Goal: Task Accomplishment & Management: Use online tool/utility

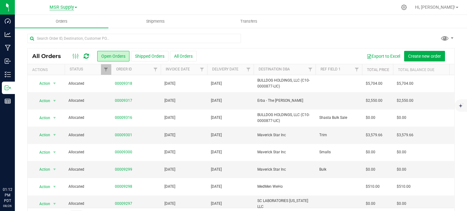
click at [66, 5] on span "MSR Supply" at bounding box center [62, 8] width 24 height 6
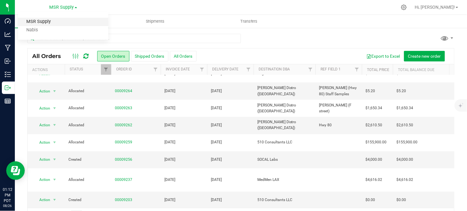
click at [48, 23] on link "MSR Supply" at bounding box center [63, 22] width 90 height 8
click at [59, 10] on div "MSR Supply MSR Supply Nabis" at bounding box center [64, 6] width 28 height 7
click at [62, 5] on span "MSR Supply" at bounding box center [62, 8] width 24 height 6
click at [39, 31] on link "Nabis" at bounding box center [63, 30] width 90 height 8
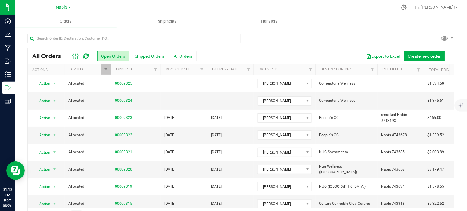
click at [131, 1] on div at bounding box center [254, 7] width 286 height 12
click at [143, 8] on div at bounding box center [254, 7] width 286 height 12
click at [323, 7] on div at bounding box center [254, 7] width 286 height 12
click at [227, 6] on div at bounding box center [254, 7] width 286 height 12
click at [340, 7] on div at bounding box center [254, 7] width 286 height 12
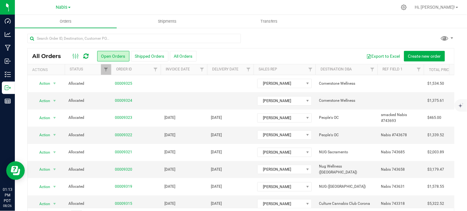
click at [298, 39] on div at bounding box center [241, 41] width 428 height 14
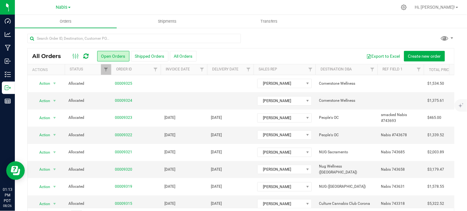
click at [298, 39] on div at bounding box center [241, 41] width 428 height 14
click at [285, 39] on div at bounding box center [241, 41] width 428 height 14
click at [262, 42] on div at bounding box center [241, 41] width 428 height 14
click at [286, 47] on div at bounding box center [241, 41] width 428 height 14
click at [277, 40] on div at bounding box center [241, 41] width 428 height 14
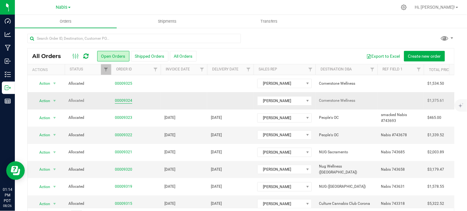
click at [119, 100] on link "00009324" at bounding box center [123, 101] width 17 height 6
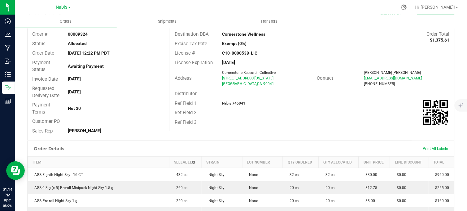
scroll to position [103, 0]
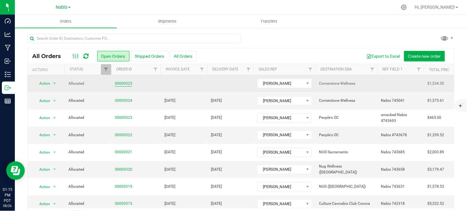
click at [122, 82] on link "00009325" at bounding box center [123, 84] width 17 height 6
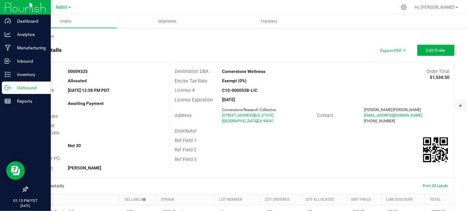
click at [14, 89] on p "Outbound" at bounding box center [29, 87] width 37 height 7
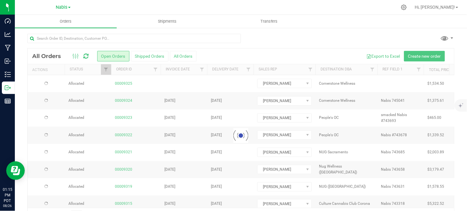
click at [284, 36] on div at bounding box center [241, 41] width 428 height 14
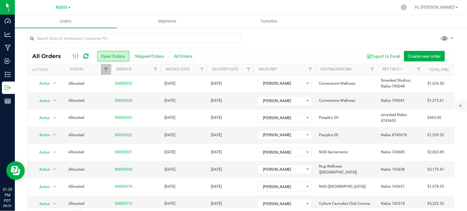
click at [302, 33] on div "All Orders Open Orders Shipped Orders All Orders Export to Excel Create new ord…" at bounding box center [241, 128] width 452 height 202
click at [142, 8] on div at bounding box center [254, 7] width 286 height 12
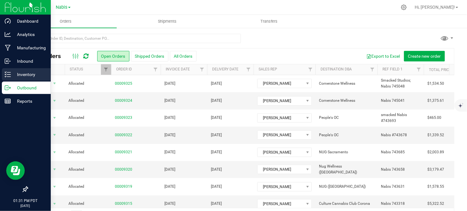
click at [22, 74] on p "Inventory" at bounding box center [29, 74] width 37 height 7
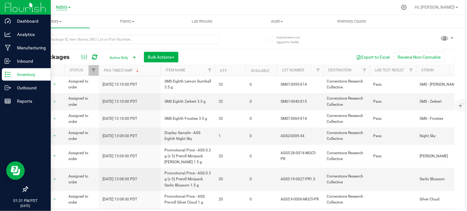
click at [60, 5] on span "Nabis" at bounding box center [61, 8] width 11 height 6
click at [39, 22] on link "MSR Supply" at bounding box center [63, 22] width 90 height 8
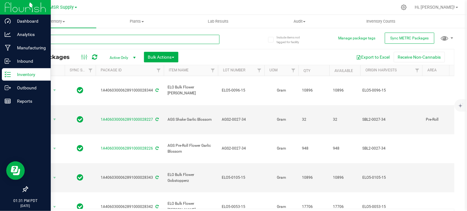
click at [62, 42] on input "text" at bounding box center [123, 39] width 192 height 9
type input "3-0098-33"
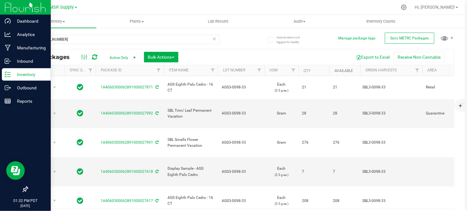
click at [341, 70] on link "Available" at bounding box center [344, 70] width 19 height 4
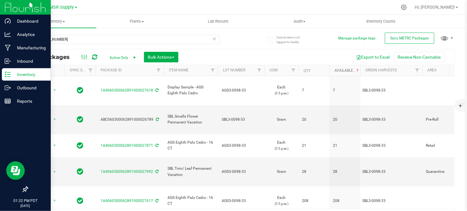
click at [345, 72] on link "Available" at bounding box center [348, 70] width 26 height 4
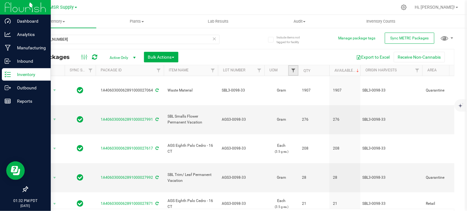
click at [295, 71] on span "Filter" at bounding box center [293, 70] width 5 height 5
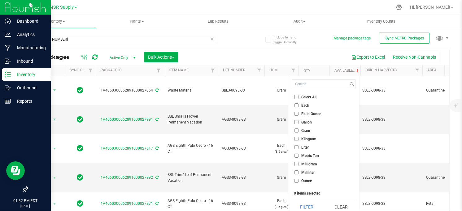
click at [295, 105] on input "Each" at bounding box center [297, 105] width 4 height 4
checkbox input "true"
click at [302, 205] on button "Filter" at bounding box center [307, 207] width 30 height 14
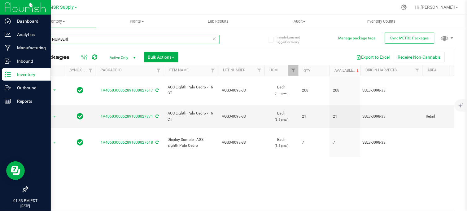
click at [101, 37] on input "3-0098-33" at bounding box center [123, 39] width 192 height 9
type input "3"
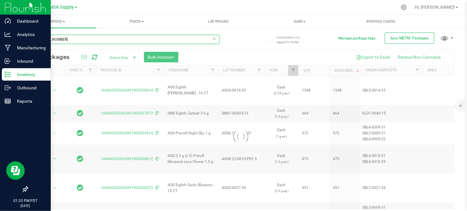
type input "1-0027-33"
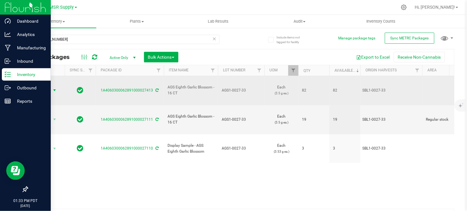
click at [51, 87] on span "select" at bounding box center [55, 90] width 8 height 9
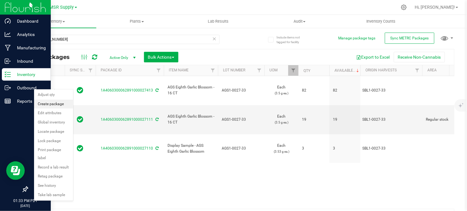
click at [53, 104] on li "Create package" at bounding box center [53, 103] width 39 height 9
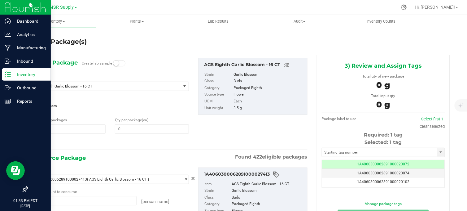
type input "0 ea"
click at [124, 130] on span at bounding box center [152, 128] width 74 height 9
type input "32"
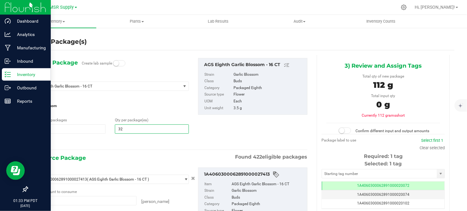
type input "32"
click at [112, 155] on div "2) Source Package Found 422 eligible packages" at bounding box center [170, 157] width 276 height 9
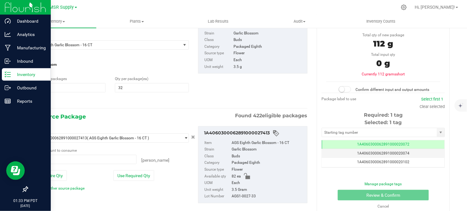
scroll to position [42, 0]
click at [127, 176] on button "Use Required Qty" at bounding box center [133, 175] width 41 height 11
type input "32 ea"
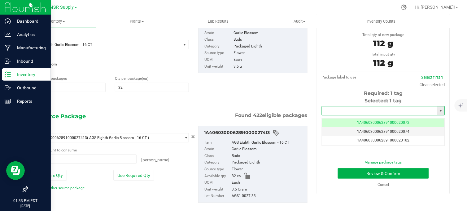
click at [338, 109] on input "text" at bounding box center [379, 110] width 115 height 9
click at [336, 120] on li "1A4060300062891000028153" at bounding box center [379, 121] width 121 height 9
type input "1A4060300062891000028153"
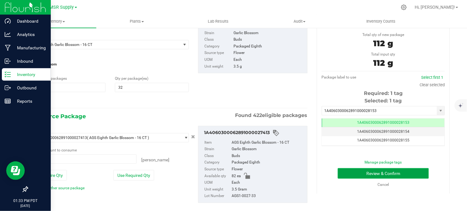
click at [364, 173] on button "Review & Confirm" at bounding box center [383, 173] width 91 height 11
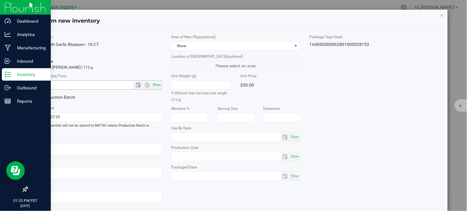
click at [156, 83] on span "Now" at bounding box center [157, 84] width 11 height 9
type input "8/26/2025 1:33 PM"
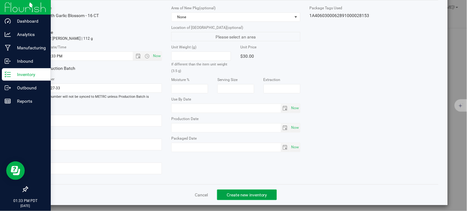
click at [230, 192] on span "Create new inventory" at bounding box center [247, 194] width 41 height 5
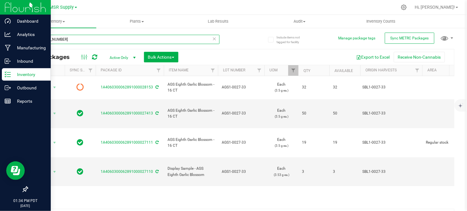
drag, startPoint x: 67, startPoint y: 39, endPoint x: 16, endPoint y: 40, distance: 51.1
click at [16, 40] on div "Include items not tagged for facility Manage package tags Sync METRC Packages 1…" at bounding box center [241, 121] width 452 height 189
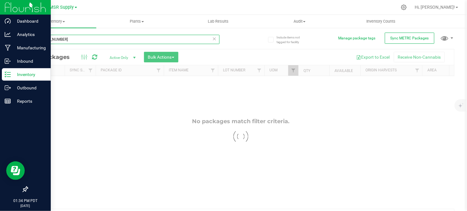
type input "2-0009-34"
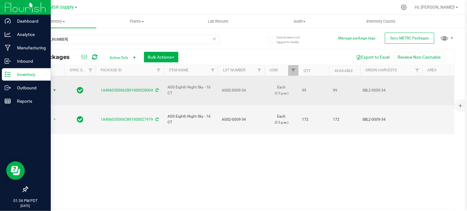
click at [54, 88] on span "select" at bounding box center [54, 90] width 5 height 5
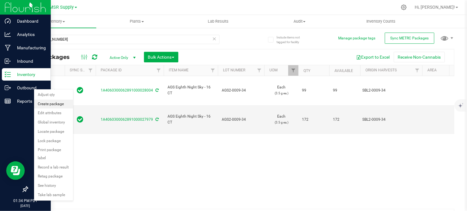
click at [42, 102] on li "Create package" at bounding box center [53, 103] width 39 height 9
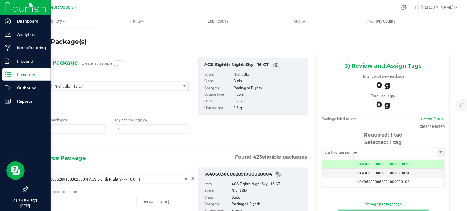
type input "0 ea"
click at [131, 130] on span at bounding box center [152, 128] width 74 height 9
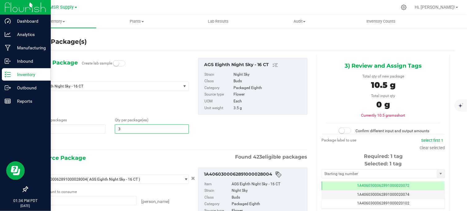
type input "32"
click at [128, 135] on div "1) New Package Create lab sample Select Item AGS Eighth Night Sky - 16 CT 100 R…" at bounding box center [110, 102] width 166 height 88
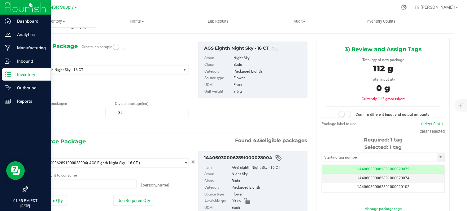
scroll to position [17, 0]
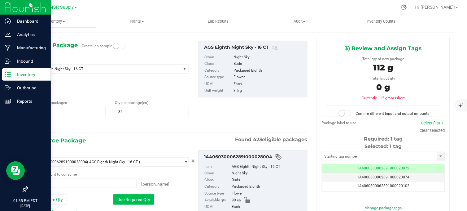
click at [129, 202] on button "Use Required Qty" at bounding box center [133, 199] width 41 height 11
type input "32 ea"
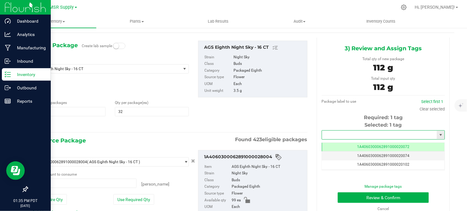
click at [355, 137] on input "text" at bounding box center [379, 134] width 115 height 9
click at [364, 144] on li "1A4060300062891000028154" at bounding box center [379, 145] width 121 height 9
type input "1A4060300062891000028154"
click at [351, 197] on button "Review & Confirm" at bounding box center [383, 197] width 91 height 11
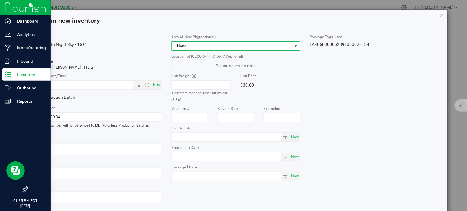
click at [274, 45] on span "None" at bounding box center [232, 46] width 121 height 9
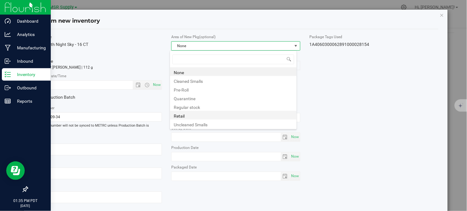
click at [221, 115] on li "Retail" at bounding box center [233, 115] width 127 height 9
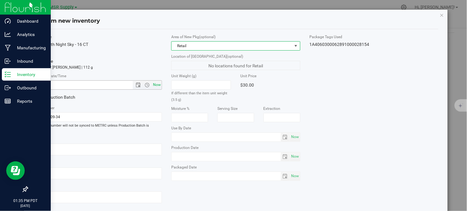
click at [158, 87] on span "Now" at bounding box center [157, 84] width 11 height 9
type input "8/26/2025 1:35 PM"
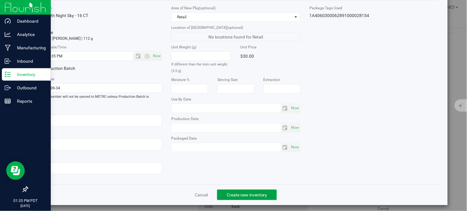
click at [247, 192] on span "Create new inventory" at bounding box center [247, 194] width 41 height 5
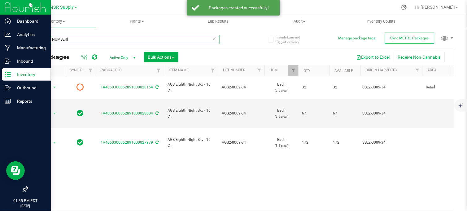
click at [65, 38] on input "2-0009-34" at bounding box center [123, 39] width 192 height 9
type input "2"
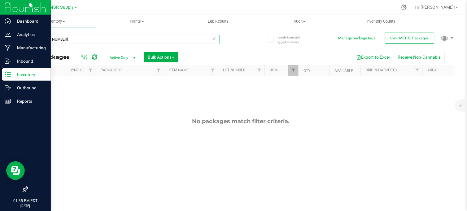
type input "1-0027-33"
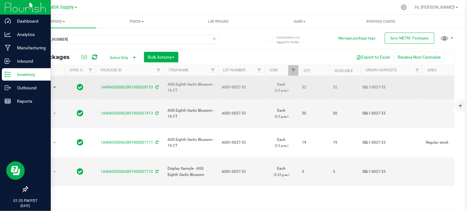
click at [55, 85] on span "select" at bounding box center [54, 87] width 5 height 5
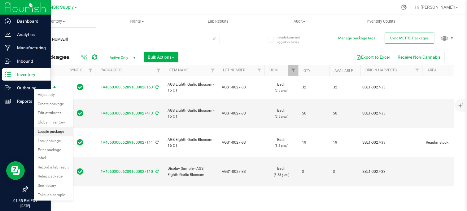
click at [51, 130] on li "Locate package" at bounding box center [53, 131] width 39 height 9
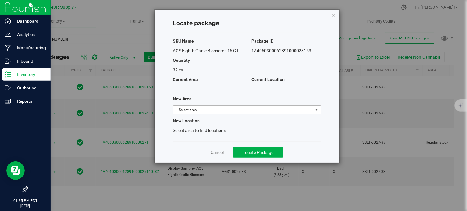
click at [197, 110] on span "Select area" at bounding box center [244, 109] width 140 height 9
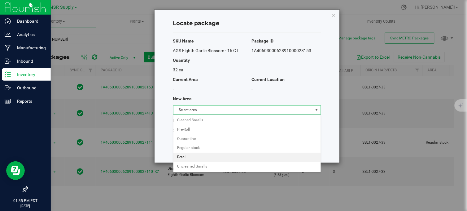
click at [188, 156] on li "Retail" at bounding box center [248, 156] width 148 height 9
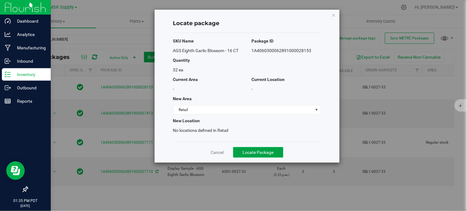
click at [257, 152] on span "Locate Package" at bounding box center [258, 152] width 31 height 5
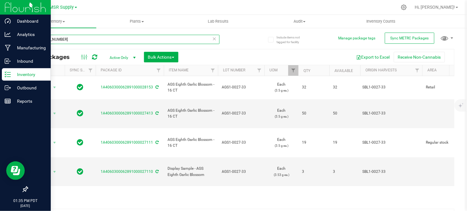
click at [58, 41] on input "1-0027-33" at bounding box center [123, 39] width 192 height 9
type input "1"
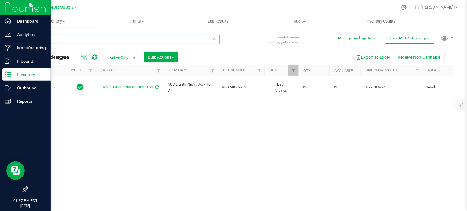
type input "2"
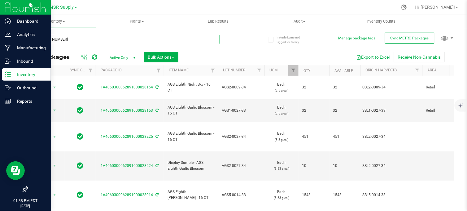
type input "1-0027-33"
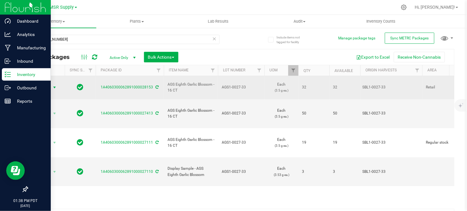
click at [54, 86] on span "select" at bounding box center [54, 87] width 5 height 5
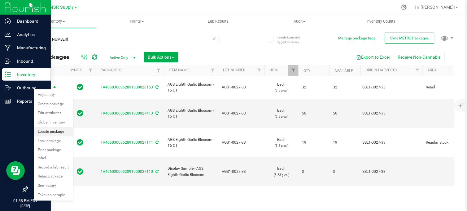
click at [56, 133] on li "Locate package" at bounding box center [53, 131] width 39 height 9
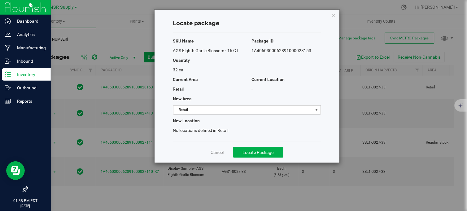
click at [188, 106] on span "Retail" at bounding box center [244, 109] width 140 height 9
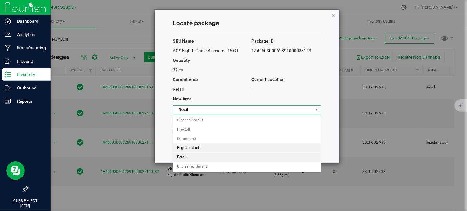
click at [194, 148] on li "Regular stock" at bounding box center [248, 147] width 148 height 9
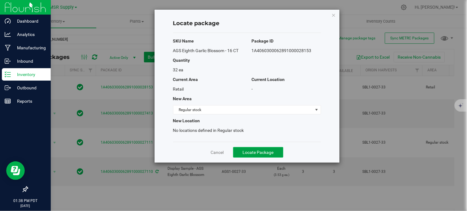
click at [251, 154] on span "Locate Package" at bounding box center [258, 152] width 31 height 5
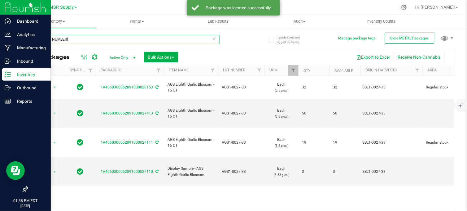
drag, startPoint x: 58, startPoint y: 39, endPoint x: 30, endPoint y: 42, distance: 27.7
click at [30, 42] on input "1-0027-33" at bounding box center [123, 39] width 192 height 9
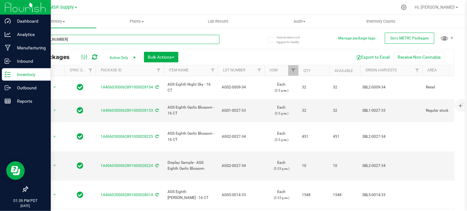
type input "1-0078-33"
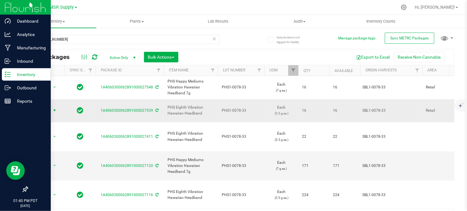
click at [55, 108] on span "select" at bounding box center [54, 110] width 5 height 5
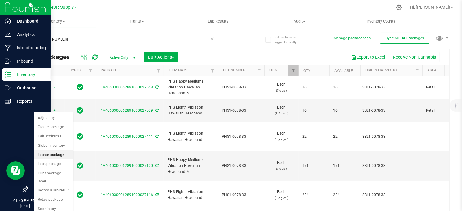
click at [48, 154] on li "Locate package" at bounding box center [53, 154] width 39 height 9
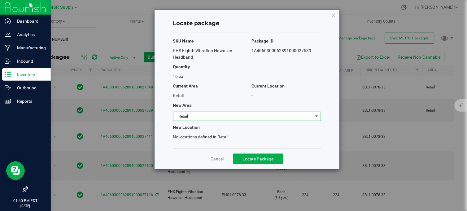
click at [231, 114] on span "Retail" at bounding box center [244, 116] width 140 height 9
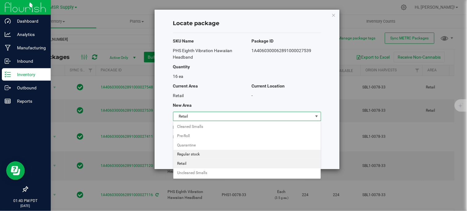
click at [217, 151] on li "Regular stock" at bounding box center [248, 154] width 148 height 9
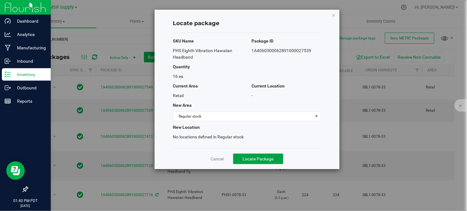
click at [252, 155] on button "Locate Package" at bounding box center [258, 158] width 50 height 11
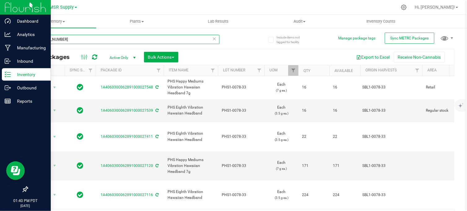
drag, startPoint x: 69, startPoint y: 42, endPoint x: 45, endPoint y: 51, distance: 25.6
click at [45, 51] on div "1-0078-33 All Packages Active Only Active Only Lab Samples Locked All External …" at bounding box center [241, 126] width 428 height 195
type input "1-0035-e15"
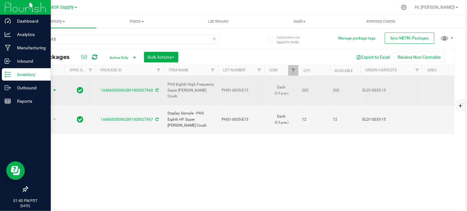
click at [47, 86] on span "Action" at bounding box center [42, 90] width 17 height 9
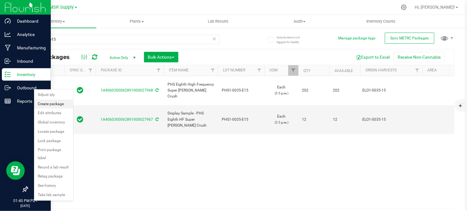
click at [51, 106] on li "Create package" at bounding box center [53, 103] width 39 height 9
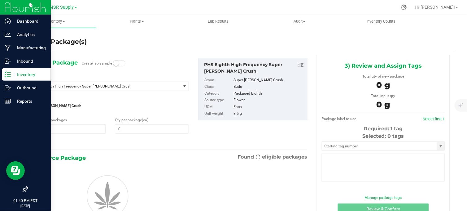
type input "0"
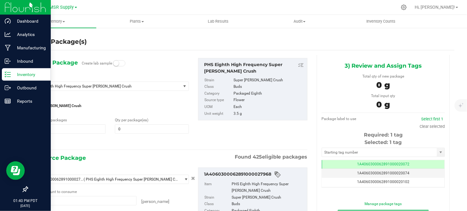
type input "0 ea"
click at [127, 127] on span at bounding box center [152, 128] width 74 height 9
type input "2"
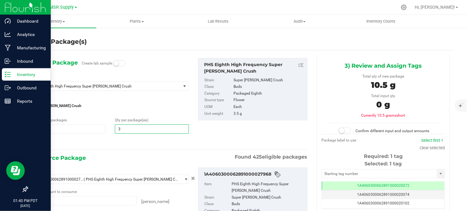
type input "32"
click at [125, 145] on div at bounding box center [110, 142] width 157 height 8
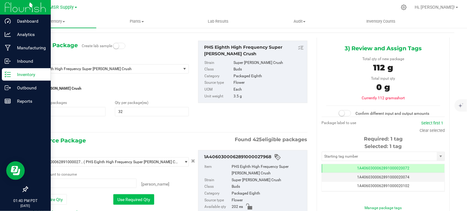
click at [133, 196] on button "Use Required Qty" at bounding box center [133, 199] width 41 height 11
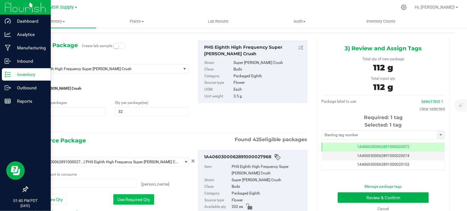
type input "32 ea"
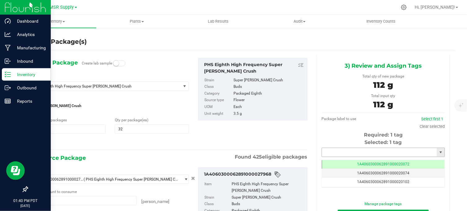
click at [365, 153] on input "text" at bounding box center [379, 152] width 115 height 9
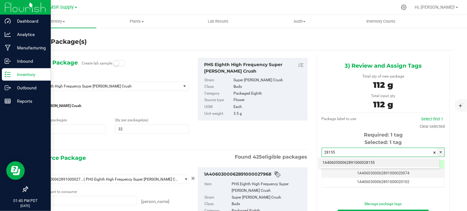
click at [361, 161] on li "1A4060300062891000028155" at bounding box center [379, 162] width 121 height 9
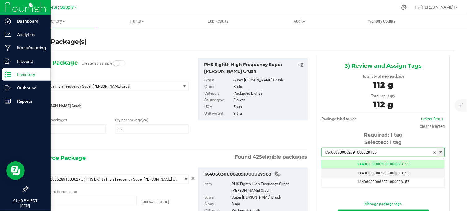
scroll to position [0, 0]
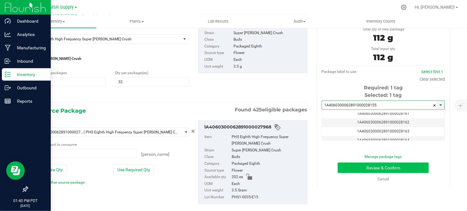
type input "1A4060300062891000028155"
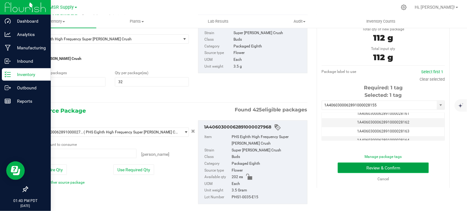
click at [361, 165] on button "Review & Confirm" at bounding box center [383, 167] width 91 height 11
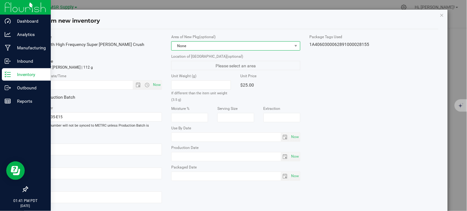
click at [220, 44] on span "None" at bounding box center [232, 46] width 121 height 9
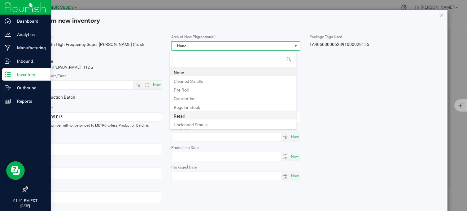
click at [182, 115] on li "Retail" at bounding box center [233, 115] width 127 height 9
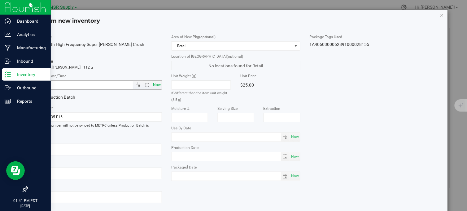
click at [156, 84] on span "Now" at bounding box center [157, 84] width 11 height 9
type input "8/26/2025 1:41 PM"
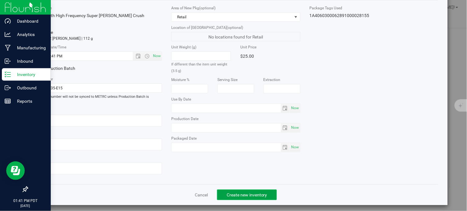
click at [251, 194] on button "Create new inventory" at bounding box center [247, 194] width 60 height 11
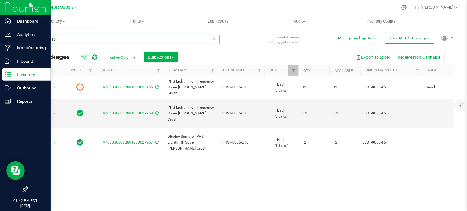
drag, startPoint x: 66, startPoint y: 35, endPoint x: 15, endPoint y: 44, distance: 52.6
click at [15, 44] on div "Include items not tagged for facility Manage package tags Sync METRC Packages 1…" at bounding box center [241, 121] width 452 height 189
type input "3-0088-33"
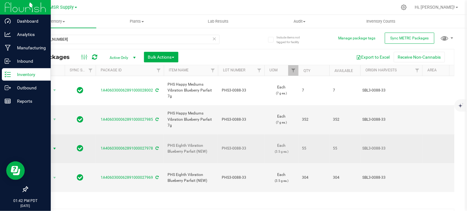
click at [46, 144] on span "Action" at bounding box center [42, 148] width 17 height 9
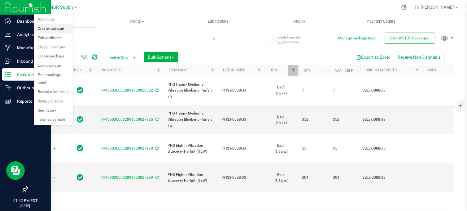
click at [54, 29] on li "Create package" at bounding box center [53, 28] width 39 height 9
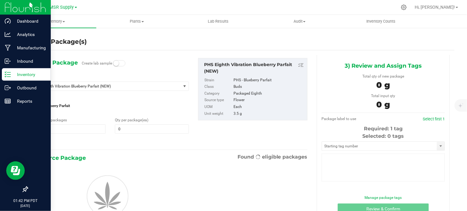
type input "0"
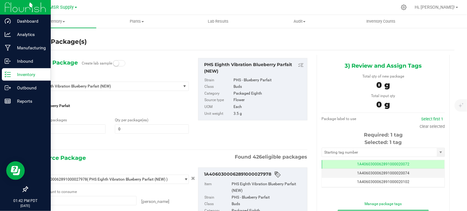
type input "0 ea"
click at [132, 131] on span at bounding box center [152, 128] width 74 height 9
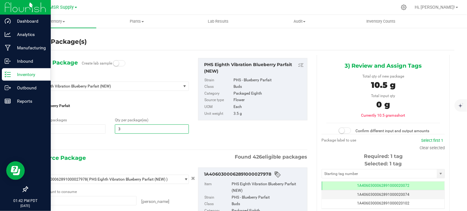
type input "39"
click at [109, 136] on div "1) New Package Create lab sample Select Item PHS Eighth Vibration Blueberry Par…" at bounding box center [110, 102] width 166 height 88
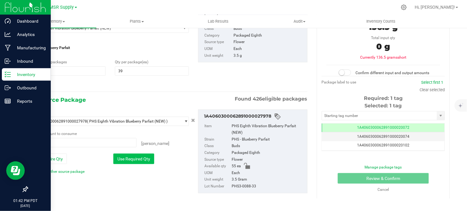
click at [132, 157] on button "Use Required Qty" at bounding box center [133, 158] width 41 height 11
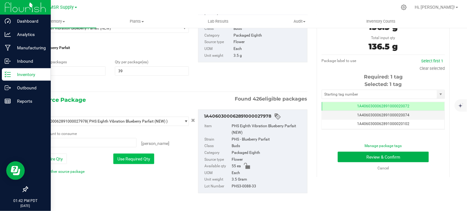
type input "39 ea"
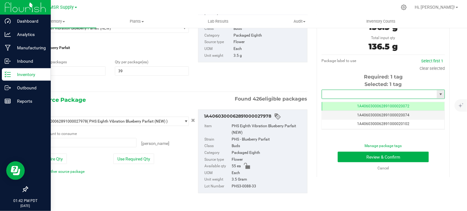
click at [325, 93] on input "text" at bounding box center [379, 94] width 115 height 9
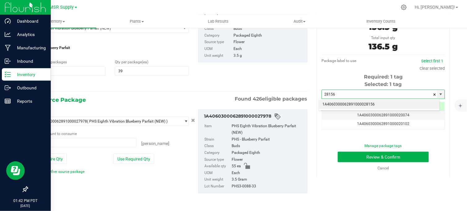
click at [334, 103] on li "1A4060300062891000028156" at bounding box center [379, 104] width 121 height 9
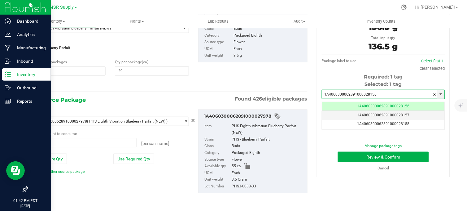
scroll to position [0, 0]
type input "1A4060300062891000028156"
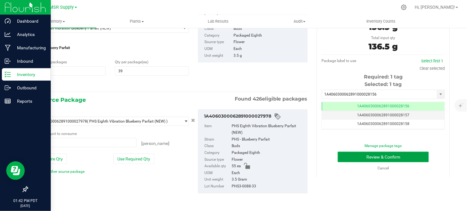
click at [349, 154] on button "Review & Confirm" at bounding box center [383, 157] width 91 height 11
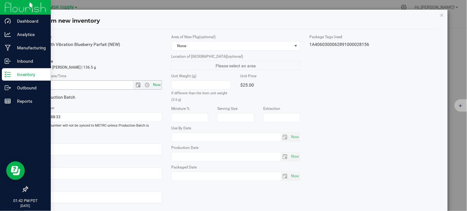
click at [155, 85] on span "Now" at bounding box center [157, 84] width 11 height 9
type input "8/26/2025 1:42 PM"
click at [198, 46] on span "None" at bounding box center [232, 46] width 121 height 9
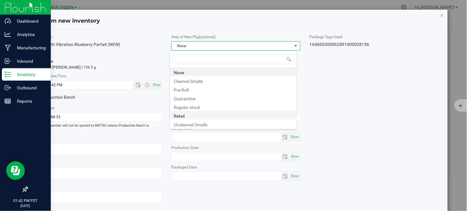
click at [187, 114] on li "Retail" at bounding box center [233, 115] width 127 height 9
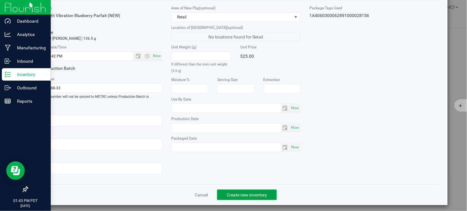
click at [233, 192] on span "Create new inventory" at bounding box center [247, 194] width 41 height 5
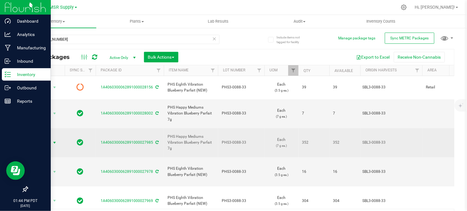
click at [51, 138] on span "select" at bounding box center [55, 142] width 8 height 9
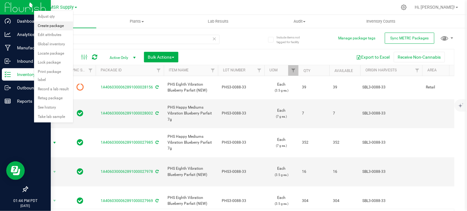
click at [53, 27] on li "Create package" at bounding box center [53, 25] width 39 height 9
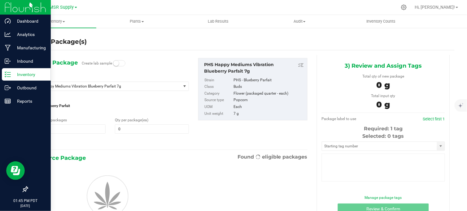
type input "0"
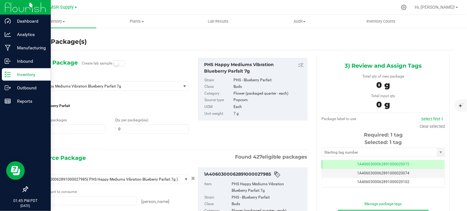
type input "0 ea"
click at [134, 126] on span at bounding box center [152, 128] width 74 height 9
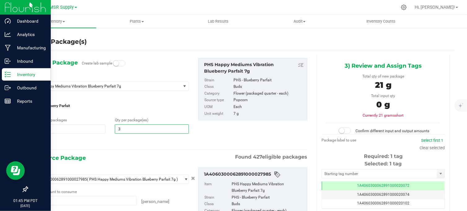
type input "39"
click at [115, 138] on div "1) New Package Create lab sample Select Item PHS Happy Mediums Vibration Bluebe…" at bounding box center [110, 102] width 166 height 88
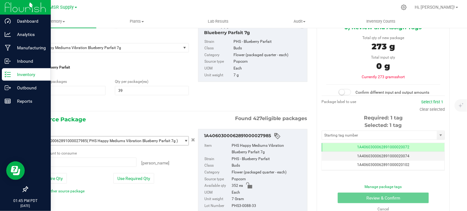
scroll to position [41, 0]
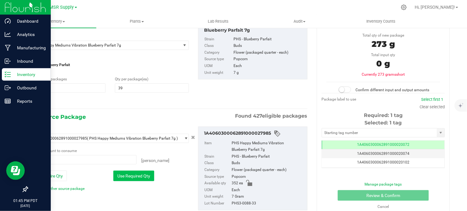
click at [122, 174] on button "Use Required Qty" at bounding box center [133, 175] width 41 height 11
type input "39 ea"
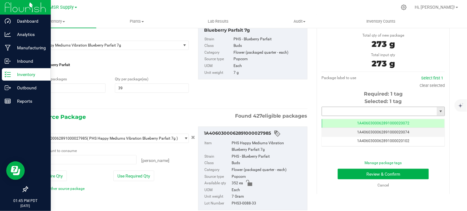
click at [343, 111] on input "text" at bounding box center [379, 111] width 115 height 9
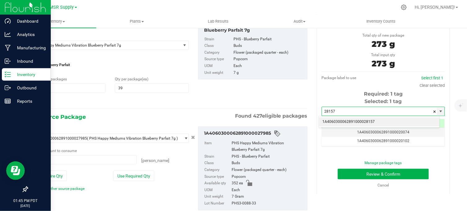
click at [341, 121] on li "1A4060300062891000028157" at bounding box center [379, 121] width 121 height 9
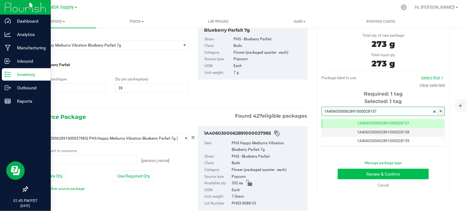
scroll to position [0, 0]
type input "1A4060300062891000028157"
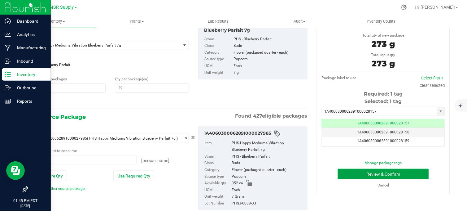
click at [359, 175] on button "Review & Confirm" at bounding box center [383, 174] width 91 height 11
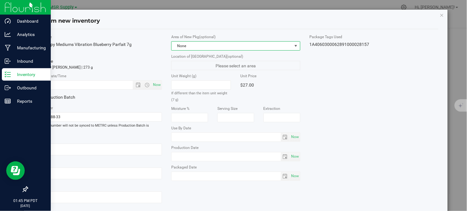
click at [255, 44] on span "None" at bounding box center [232, 46] width 121 height 9
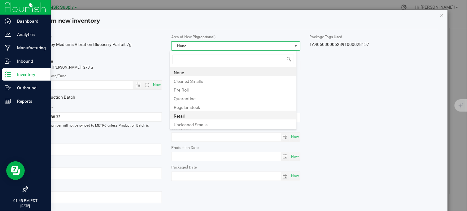
click at [198, 116] on li "Retail" at bounding box center [233, 115] width 127 height 9
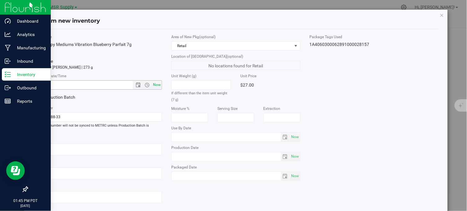
click at [157, 83] on span "Now" at bounding box center [157, 84] width 11 height 9
type input "8/26/2025 1:45 PM"
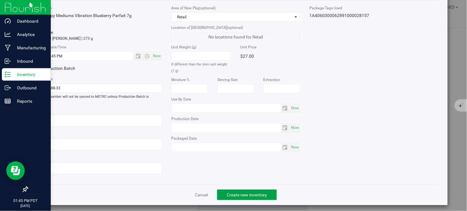
click at [243, 189] on button "Create new inventory" at bounding box center [247, 194] width 60 height 11
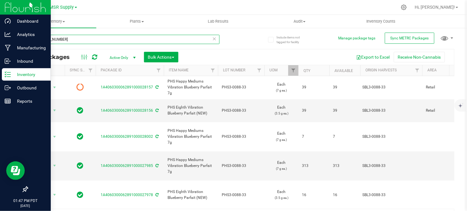
drag, startPoint x: 60, startPoint y: 36, endPoint x: 23, endPoint y: 42, distance: 37.8
click at [23, 42] on div "Include items not tagged for facility Manage package tags Sync METRC Packages 3…" at bounding box center [241, 121] width 452 height 189
type input "5-0024-32"
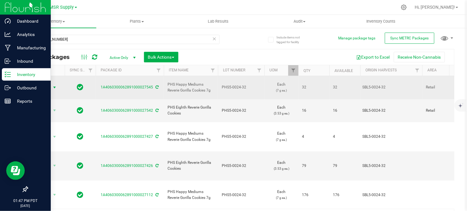
click at [52, 85] on span "select" at bounding box center [54, 87] width 5 height 5
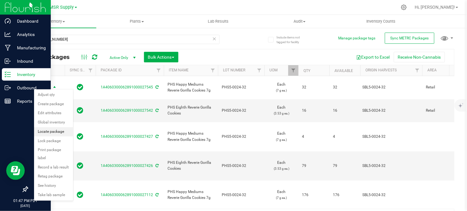
click at [54, 134] on li "Locate package" at bounding box center [53, 131] width 39 height 9
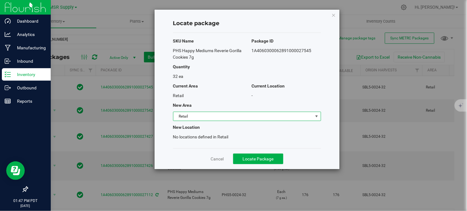
click at [194, 117] on span "Retail" at bounding box center [244, 116] width 140 height 9
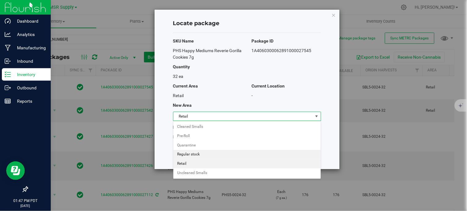
click at [197, 156] on li "Regular stock" at bounding box center [248, 154] width 148 height 9
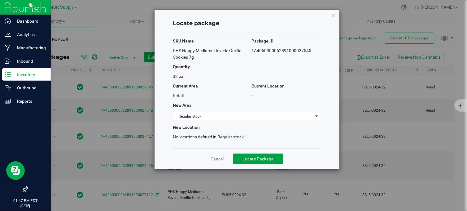
click at [256, 159] on span "Locate Package" at bounding box center [258, 158] width 31 height 5
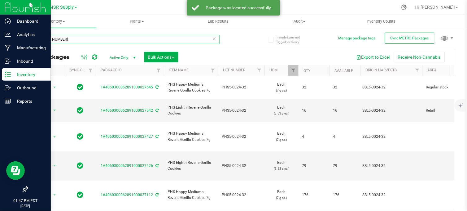
drag, startPoint x: 68, startPoint y: 39, endPoint x: 35, endPoint y: 37, distance: 33.5
click at [35, 37] on input "5-0024-32" at bounding box center [123, 39] width 192 height 9
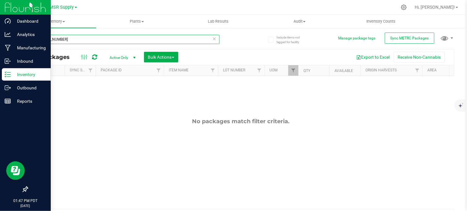
type input "1-0026-33"
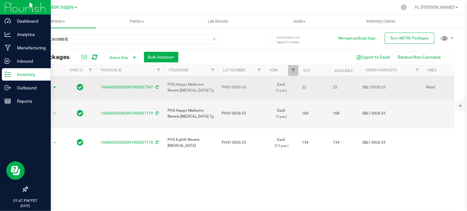
click at [54, 85] on span "select" at bounding box center [54, 87] width 5 height 5
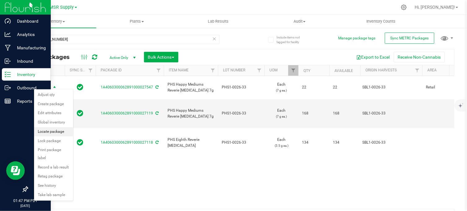
click at [49, 134] on li "Locate package" at bounding box center [53, 131] width 39 height 9
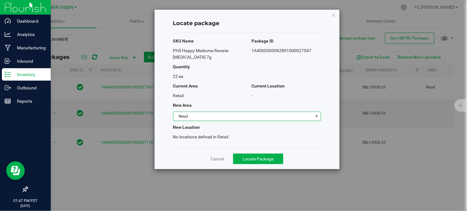
click at [190, 113] on span "Retail" at bounding box center [244, 116] width 140 height 9
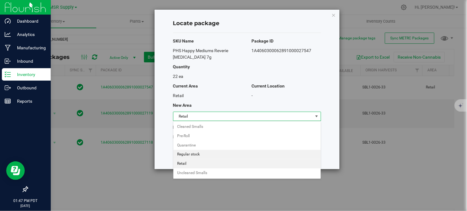
click at [192, 154] on li "Regular stock" at bounding box center [248, 154] width 148 height 9
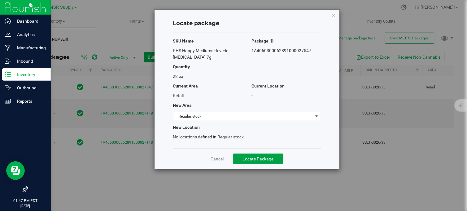
click at [255, 157] on span "Locate Package" at bounding box center [258, 158] width 31 height 5
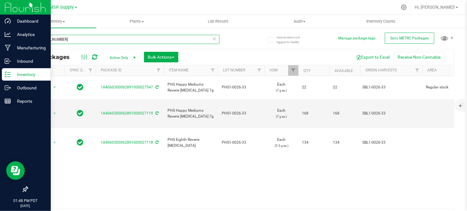
click at [80, 35] on input "1-0026-33" at bounding box center [123, 39] width 192 height 9
type input "1"
type input "6-0039-e14"
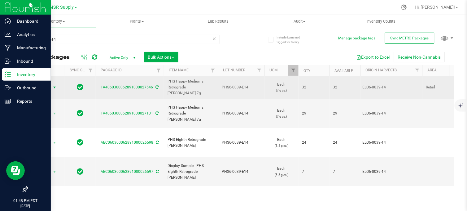
click at [49, 85] on span "Action" at bounding box center [42, 87] width 17 height 9
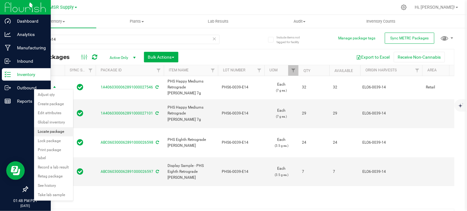
click at [48, 132] on li "Locate package" at bounding box center [53, 131] width 39 height 9
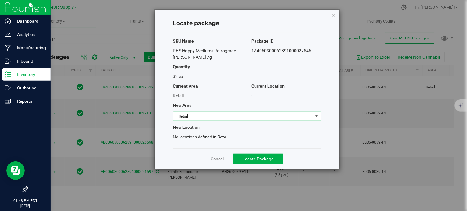
click at [183, 115] on span "Retail" at bounding box center [244, 116] width 140 height 9
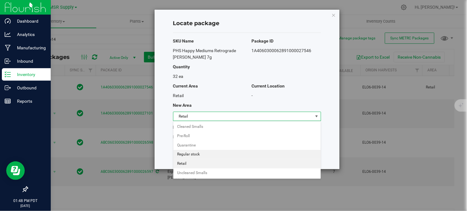
click at [191, 153] on li "Regular stock" at bounding box center [248, 154] width 148 height 9
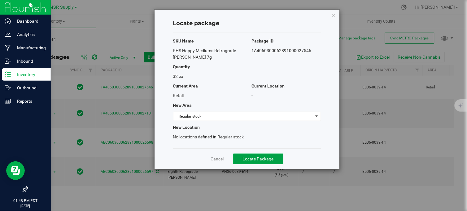
click at [243, 157] on span "Locate Package" at bounding box center [258, 158] width 31 height 5
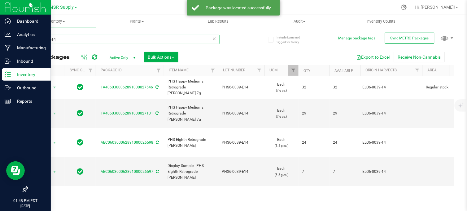
click at [88, 37] on input "6-0039-e14" at bounding box center [123, 39] width 192 height 9
type input "6"
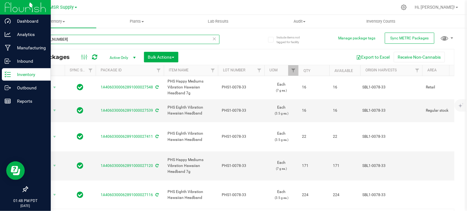
type input "1-0078-33"
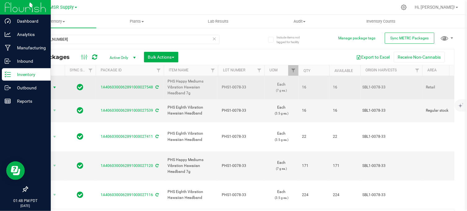
click at [53, 86] on span "select" at bounding box center [54, 87] width 5 height 5
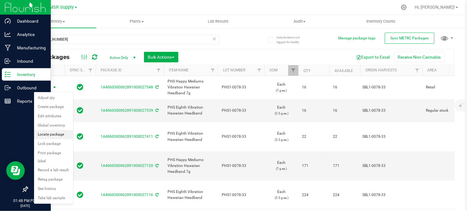
click at [50, 135] on li "Locate package" at bounding box center [53, 134] width 39 height 9
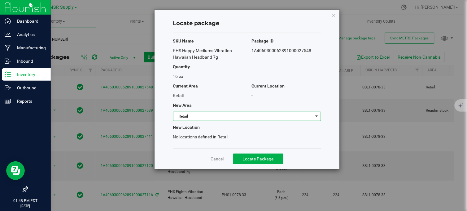
click at [222, 118] on span "Retail" at bounding box center [244, 116] width 140 height 9
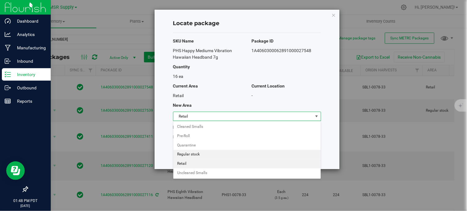
click at [194, 157] on li "Regular stock" at bounding box center [248, 154] width 148 height 9
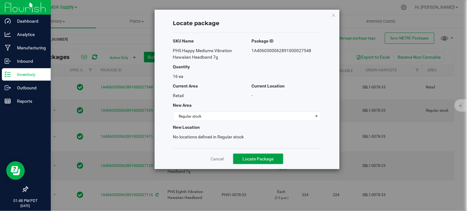
click at [250, 156] on span "Locate Package" at bounding box center [258, 158] width 31 height 5
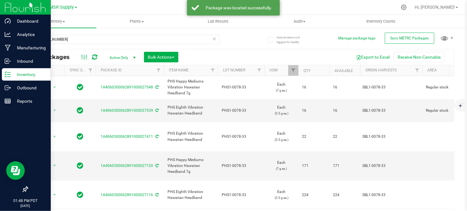
click at [240, 42] on div "1-0078-33 All Packages Active Only Active Only Lab Samples Locked All External …" at bounding box center [241, 126] width 428 height 195
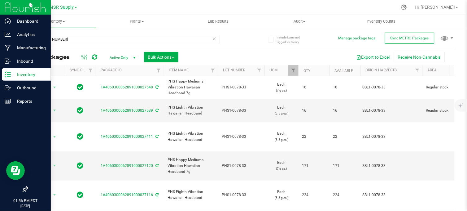
click at [167, 3] on div at bounding box center [254, 7] width 286 height 12
click at [118, 37] on input "1-0078-33" at bounding box center [123, 39] width 192 height 9
type input "1"
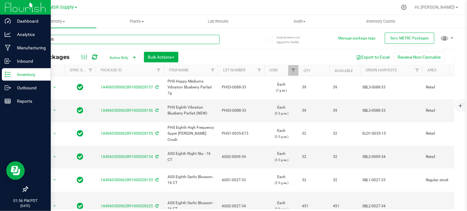
type input "7.25-0006"
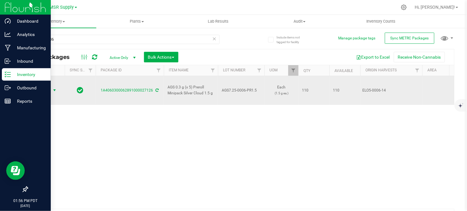
click at [55, 88] on span "select" at bounding box center [54, 90] width 5 height 5
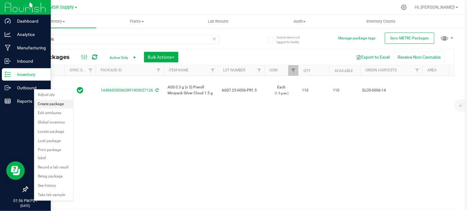
click at [56, 104] on li "Create package" at bounding box center [53, 103] width 39 height 9
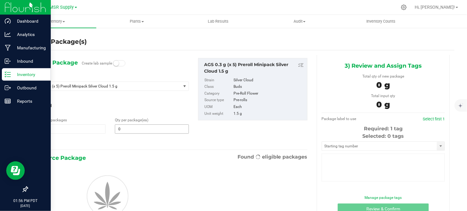
type input "0"
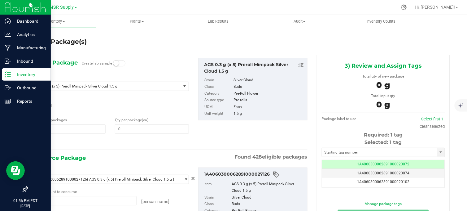
scroll to position [0, 0]
click at [131, 131] on span at bounding box center [152, 128] width 74 height 9
type input "30"
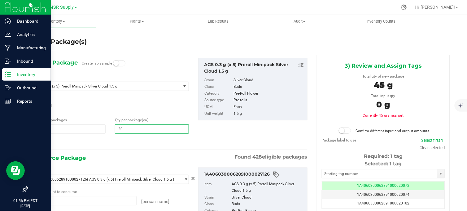
type input "30"
click at [123, 140] on div at bounding box center [110, 142] width 157 height 8
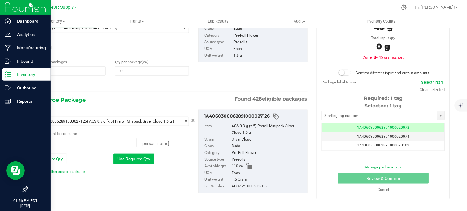
click at [129, 159] on button "Use Required Qty" at bounding box center [133, 158] width 41 height 11
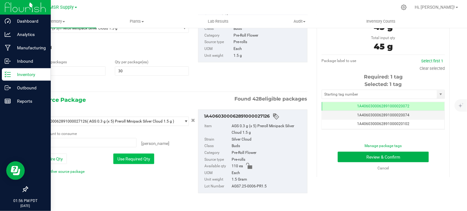
type input "30 ea"
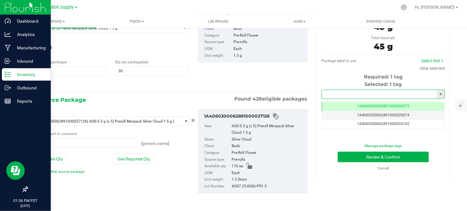
click at [339, 90] on input "text" at bounding box center [379, 94] width 115 height 9
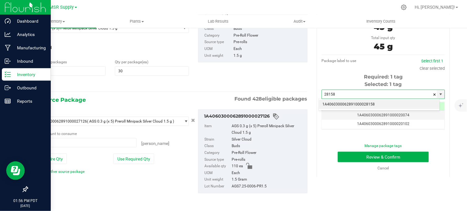
click at [345, 103] on li "1A4060300062891000028158" at bounding box center [379, 104] width 121 height 9
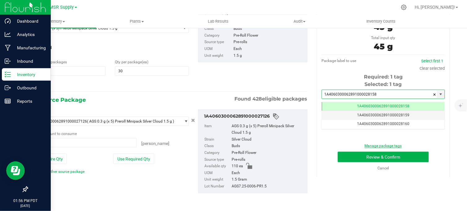
scroll to position [0, 0]
type input "1A4060300062891000028158"
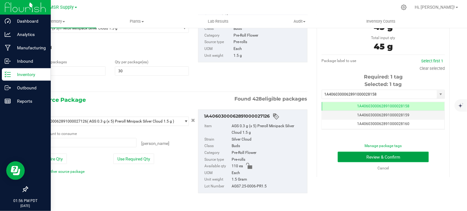
click at [356, 155] on button "Review & Confirm" at bounding box center [383, 157] width 91 height 11
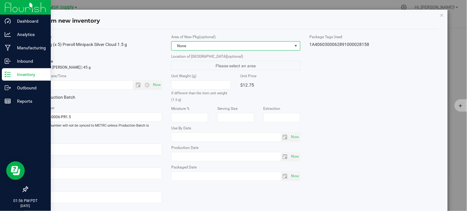
click at [272, 45] on span "None" at bounding box center [232, 46] width 121 height 9
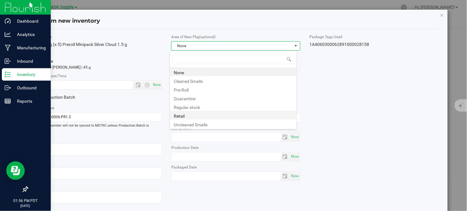
click at [183, 112] on li "Retail" at bounding box center [233, 115] width 127 height 9
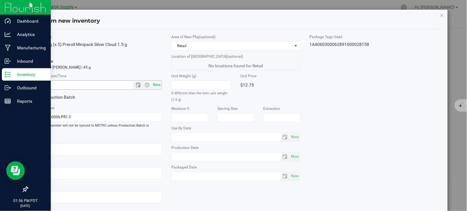
click at [156, 85] on span "Now" at bounding box center [157, 84] width 11 height 9
type input "8/26/2025 1:56 PM"
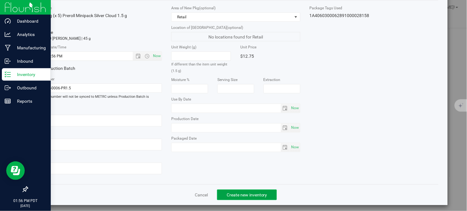
click at [224, 192] on button "Create new inventory" at bounding box center [247, 194] width 60 height 11
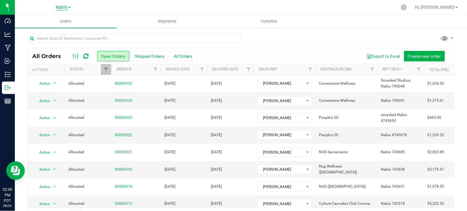
click at [64, 7] on span "Nabis" at bounding box center [61, 8] width 11 height 6
click at [49, 21] on link "MSR Supply" at bounding box center [63, 22] width 90 height 8
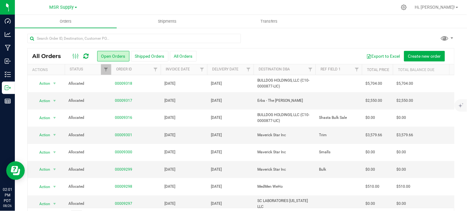
drag, startPoint x: 239, startPoint y: 4, endPoint x: 229, endPoint y: 14, distance: 13.1
click at [239, 5] on div at bounding box center [254, 7] width 286 height 12
click at [283, 37] on div at bounding box center [241, 41] width 428 height 14
click at [318, 5] on div at bounding box center [254, 7] width 286 height 12
